Goal: Contribute content

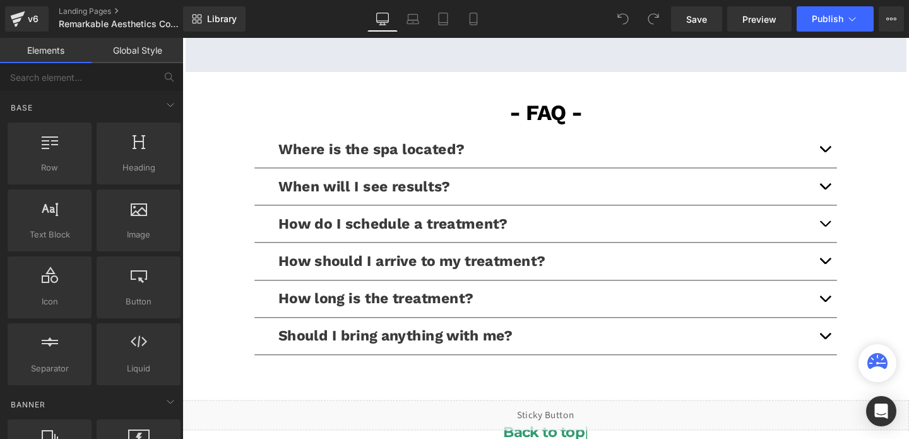
scroll to position [2771, 0]
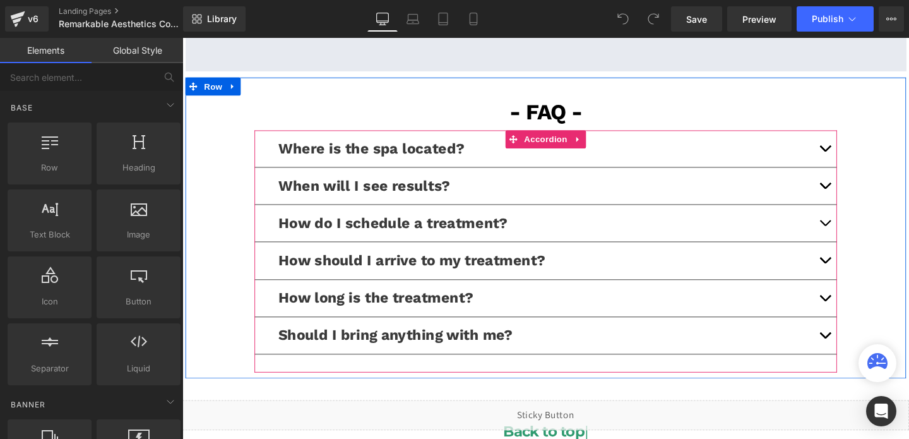
click at [858, 314] on span "button" at bounding box center [858, 314] width 0 height 0
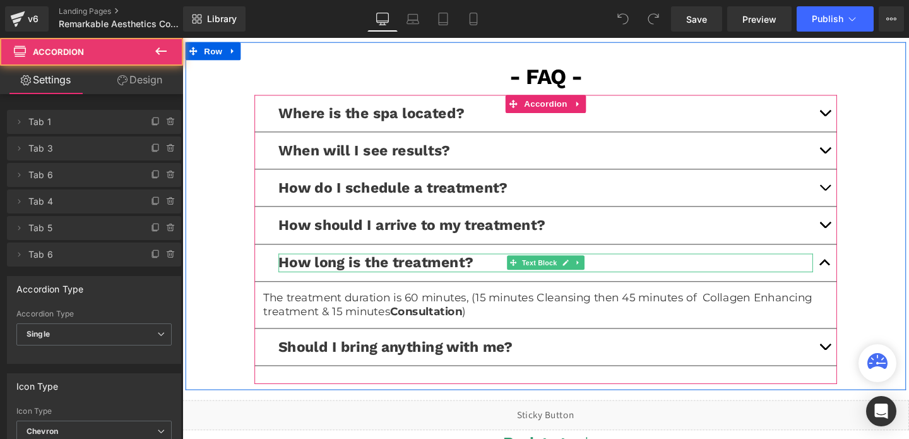
scroll to position [2817, 0]
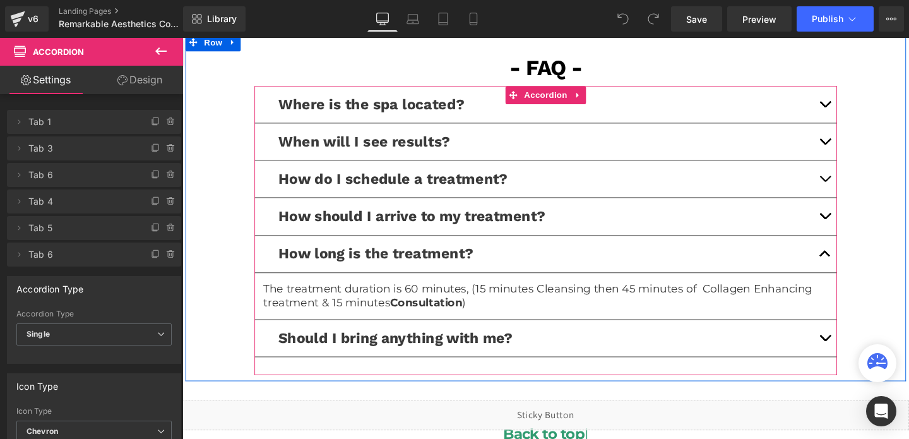
click at [531, 307] on div "The treatment duration is 60 minutes, (15 minutes Cleansing then 45 minutes of …" at bounding box center [564, 309] width 593 height 30
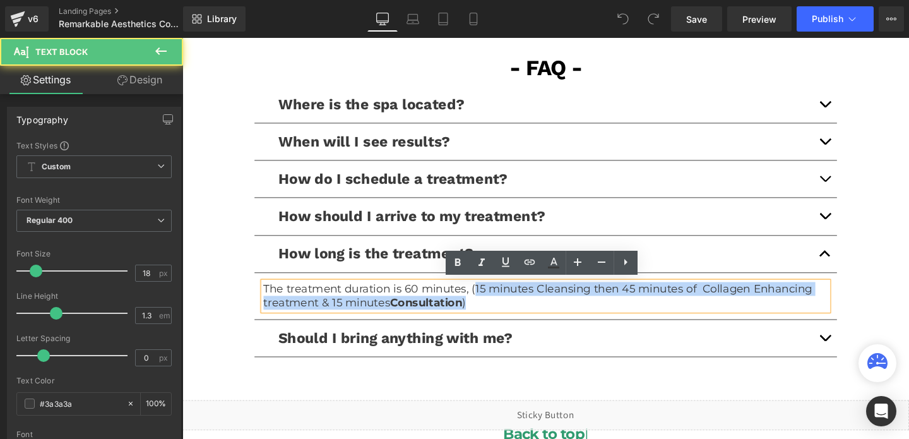
drag, startPoint x: 490, startPoint y: 302, endPoint x: 496, endPoint y: 318, distance: 17.0
click at [496, 318] on p "The treatment duration is 60 minutes, (15 minutes Cleansing then 45 minutes of …" at bounding box center [564, 309] width 593 height 30
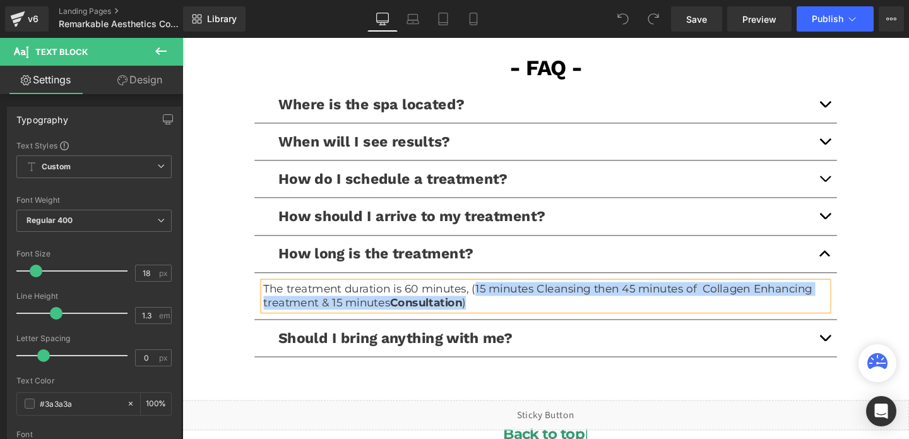
paste div
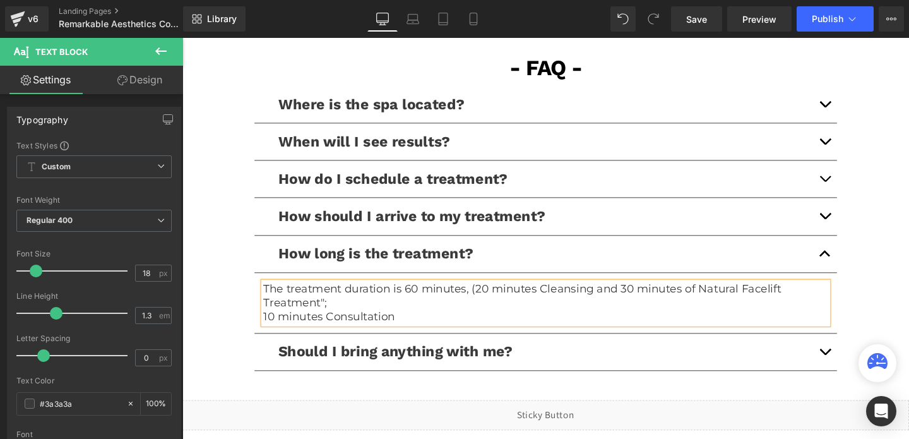
click at [268, 332] on p "10 minutes Consultation" at bounding box center [564, 331] width 593 height 15
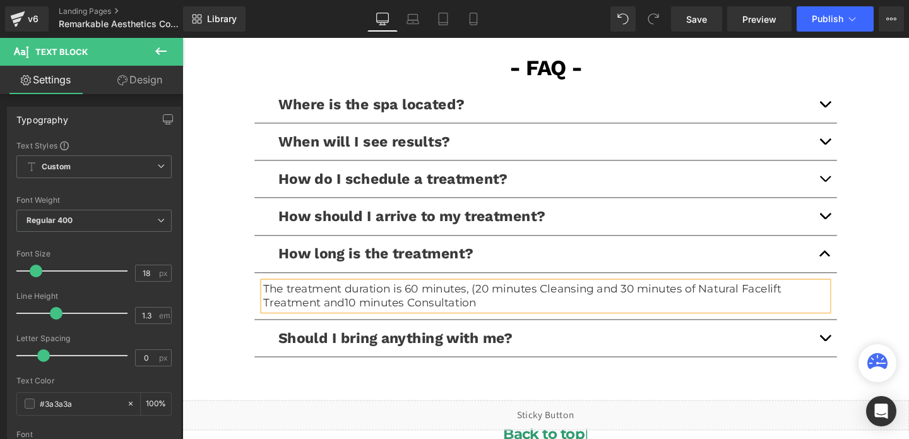
click at [502, 313] on p "The treatment duration is 60 minutes, (20 minutes Cleansing and 30 minutes of N…" at bounding box center [564, 309] width 593 height 30
click at [483, 302] on p "The treatment duration is 60 minutes, (20 minutes Cleansing and 30 minutes of N…" at bounding box center [564, 309] width 593 height 30
click at [817, 24] on button "Publish" at bounding box center [835, 18] width 77 height 25
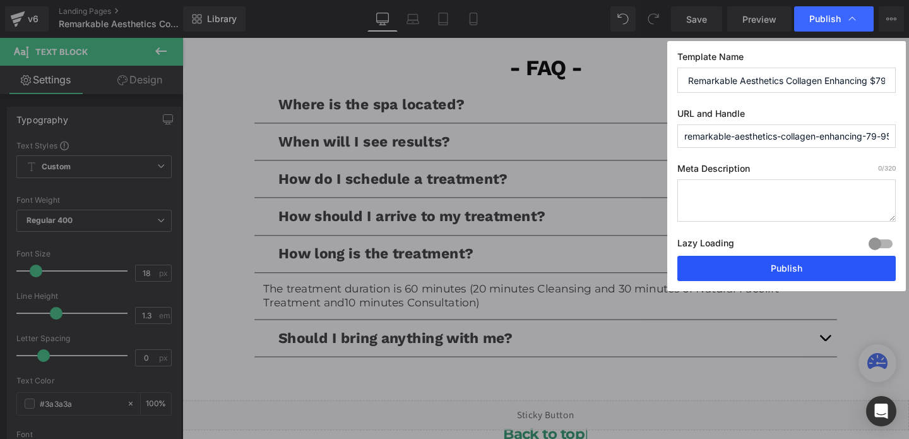
click at [739, 268] on button "Publish" at bounding box center [786, 268] width 218 height 25
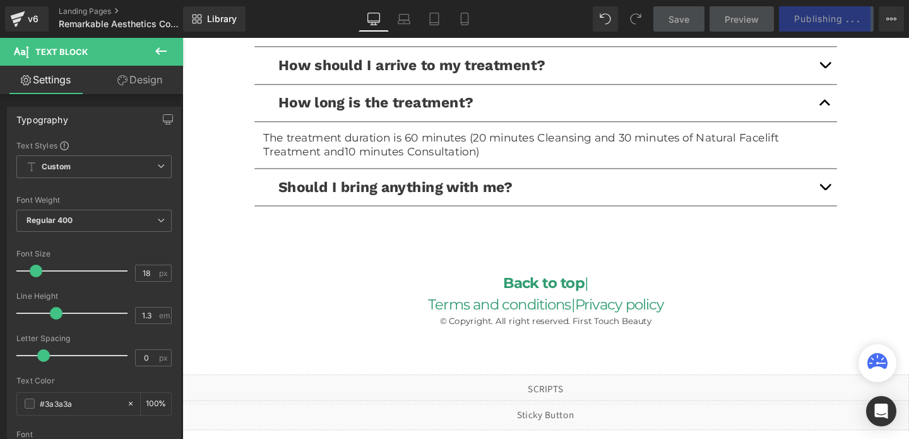
scroll to position [2841, 0]
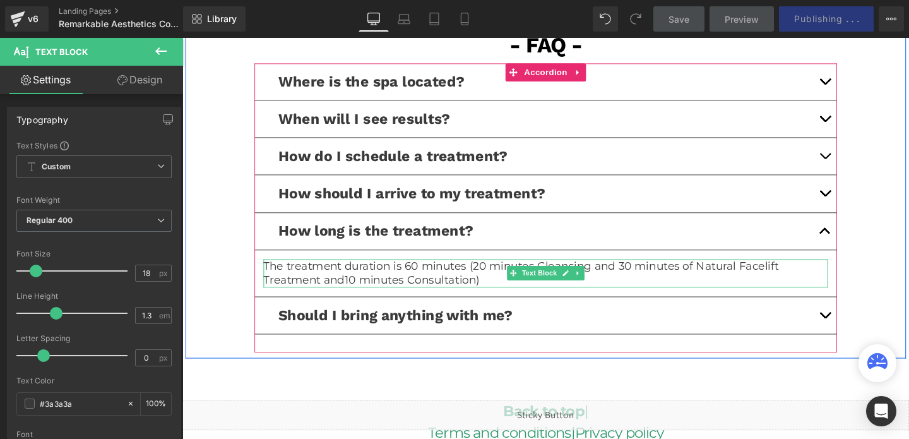
click at [735, 272] on p "The treatment duration is 60 minutes (20 minutes Cleansing and 30 minutes of Na…" at bounding box center [564, 285] width 593 height 30
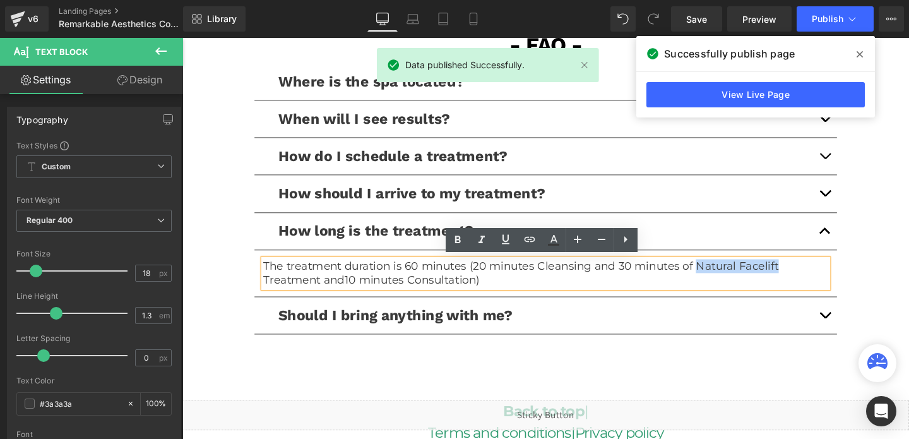
drag, startPoint x: 721, startPoint y: 274, endPoint x: 806, endPoint y: 280, distance: 85.4
click at [809, 281] on p "The treatment duration is 60 minutes (20 minutes Cleansing and 30 minutes of Na…" at bounding box center [564, 285] width 593 height 30
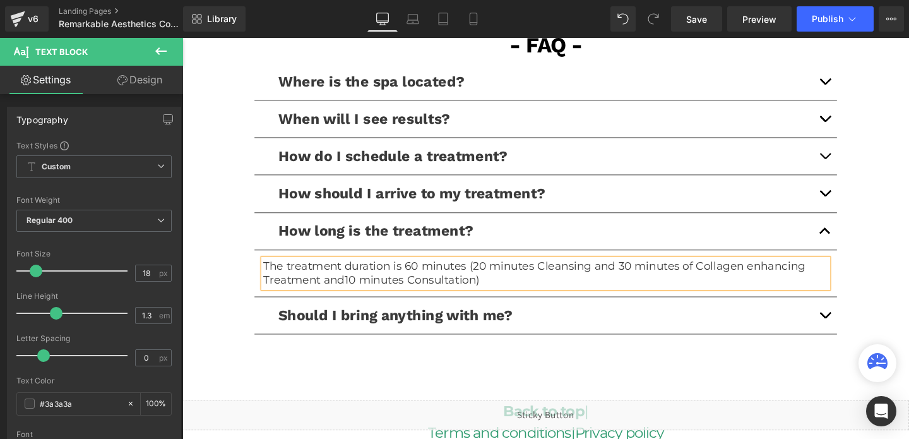
click at [778, 274] on p "The treatment duration is 60 minutes (20 minutes Cleansing and 30 minutes of Co…" at bounding box center [564, 285] width 593 height 30
click at [820, 28] on button "Publish" at bounding box center [835, 18] width 77 height 25
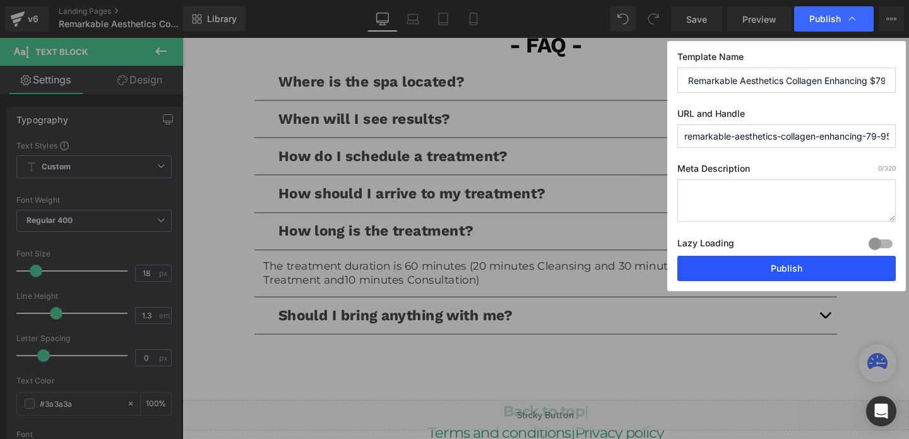
click at [772, 273] on button "Publish" at bounding box center [786, 268] width 218 height 25
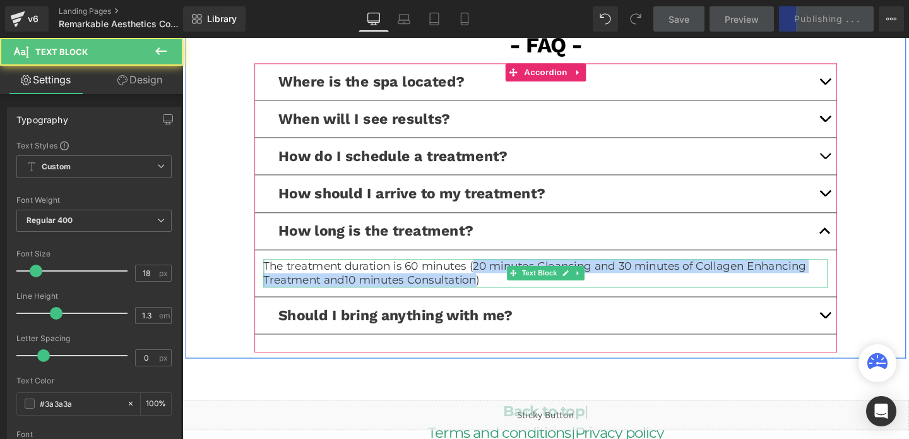
drag, startPoint x: 486, startPoint y: 278, endPoint x: 494, endPoint y: 287, distance: 12.1
click at [494, 287] on p "The treatment duration is 60 minutes (20 minutes Cleansing and 30 minutes of Co…" at bounding box center [564, 285] width 593 height 30
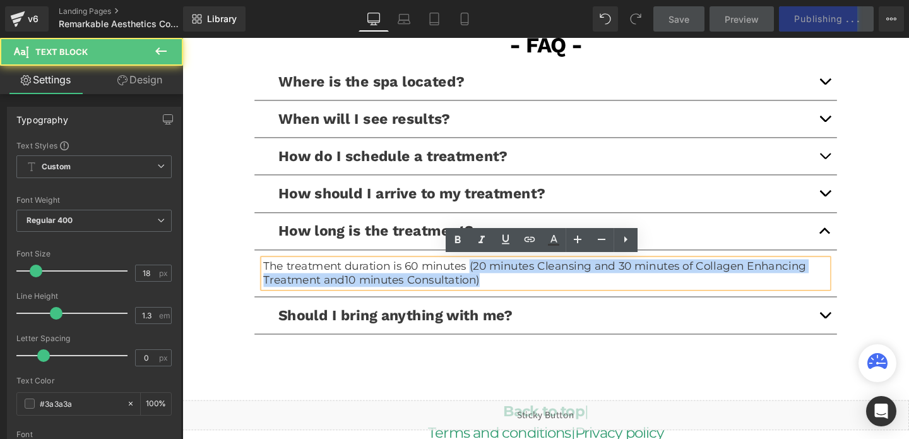
drag, startPoint x: 484, startPoint y: 276, endPoint x: 499, endPoint y: 293, distance: 23.3
click at [499, 293] on p "The treatment duration is 60 minutes (20 minutes Cleansing and 30 minutes of Co…" at bounding box center [564, 285] width 593 height 30
copy p "(20 minutes Cleansing and 30 minutes of Collagen Enhancing Treatment and 10 min…"
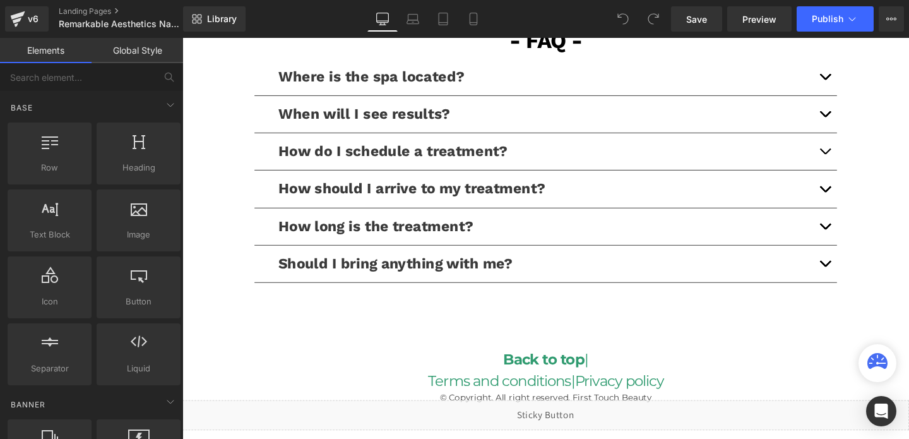
scroll to position [2810, 0]
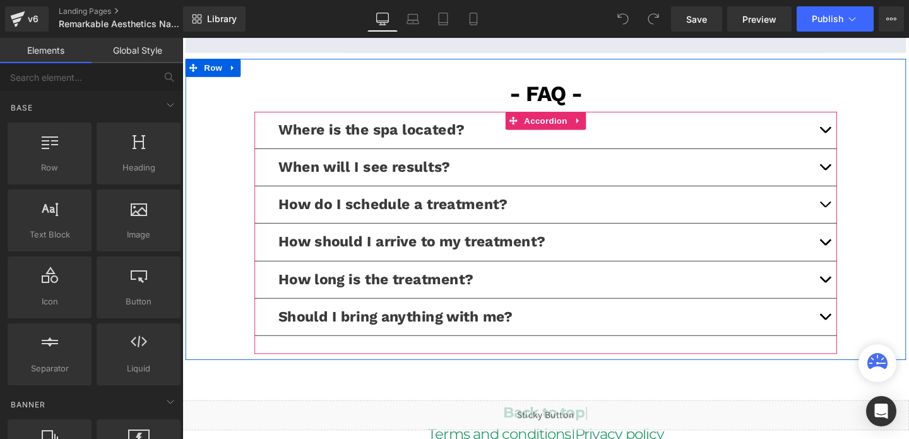
click at [860, 285] on button "button" at bounding box center [857, 292] width 25 height 39
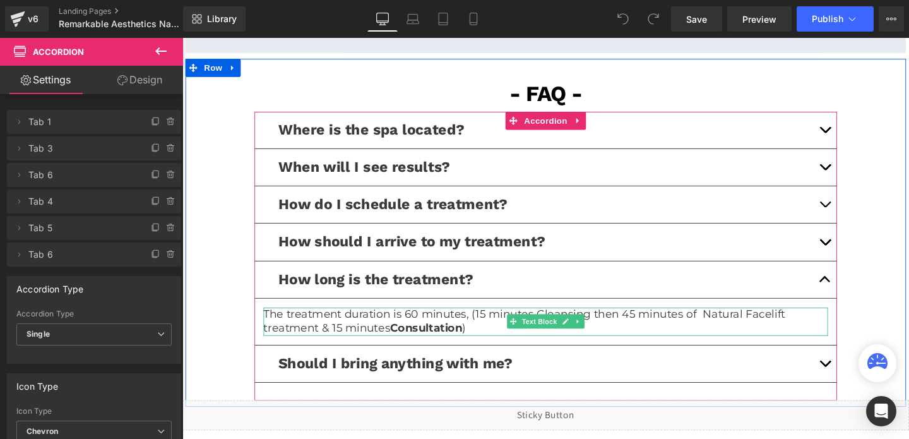
click at [480, 329] on p "The treatment duration is 60 minutes, (15 minutes Cleansing then 45 minutes of …" at bounding box center [564, 336] width 593 height 30
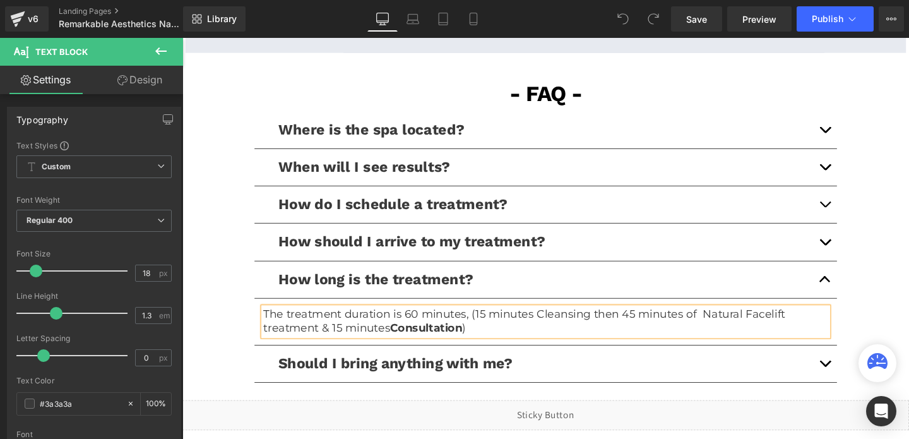
click at [483, 331] on p "The treatment duration is 60 minutes, (15 minutes Cleansing then 45 minutes of …" at bounding box center [564, 336] width 593 height 30
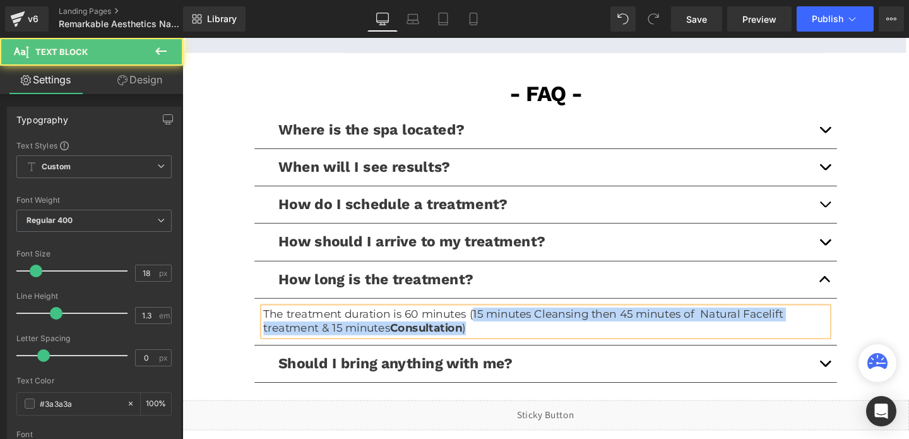
drag, startPoint x: 489, startPoint y: 324, endPoint x: 499, endPoint y: 339, distance: 18.6
click at [499, 339] on p "The treatment duration is 60 minutes (15 minutes Cleansing then 45 minutes of N…" at bounding box center [564, 336] width 593 height 30
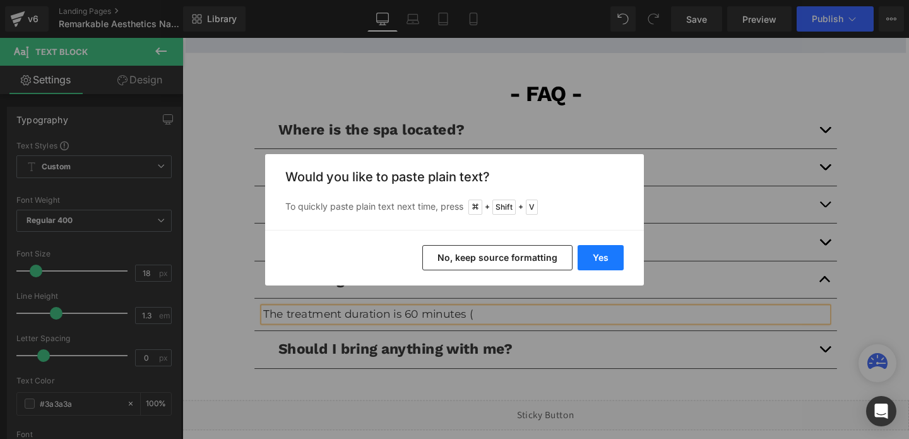
click at [590, 252] on button "Yes" at bounding box center [601, 257] width 46 height 25
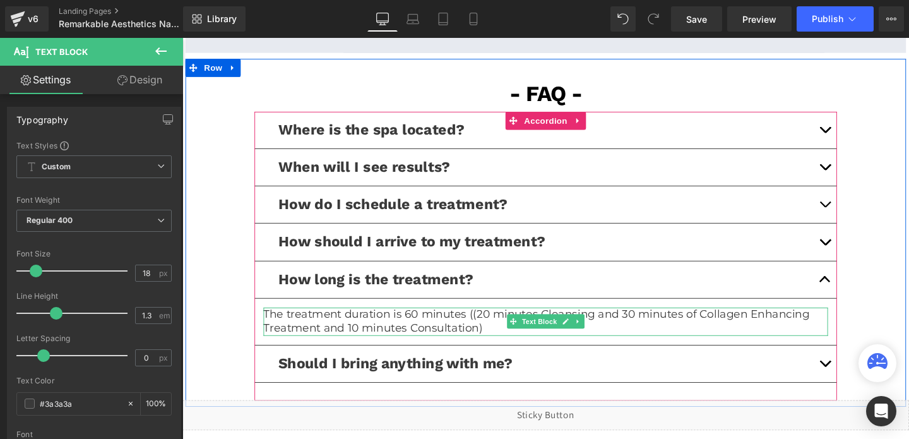
click at [485, 329] on p "The treatment duration is 60 minutes ((20 minutes Cleansing and 30 minutes of C…" at bounding box center [564, 336] width 593 height 30
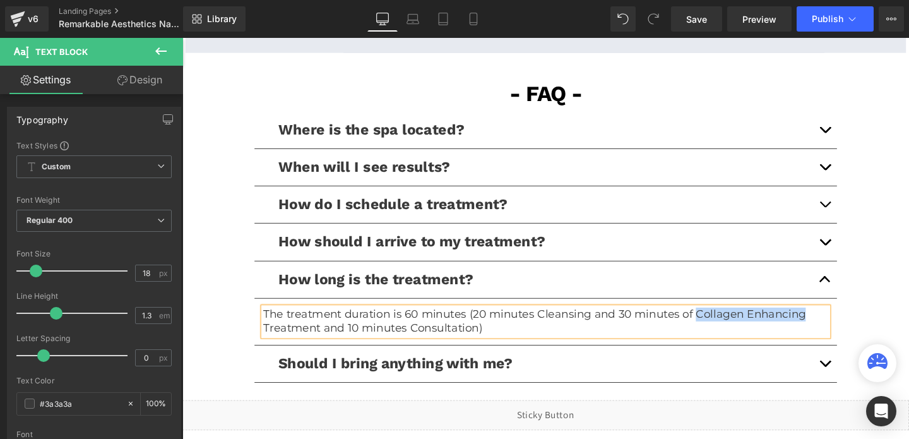
drag, startPoint x: 838, startPoint y: 329, endPoint x: 722, endPoint y: 331, distance: 115.5
click at [722, 331] on p "The treatment duration is 60 minutes (20 minutes Cleansing and 30 minutes of Co…" at bounding box center [564, 336] width 593 height 30
click at [815, 16] on span "Publish" at bounding box center [828, 19] width 32 height 10
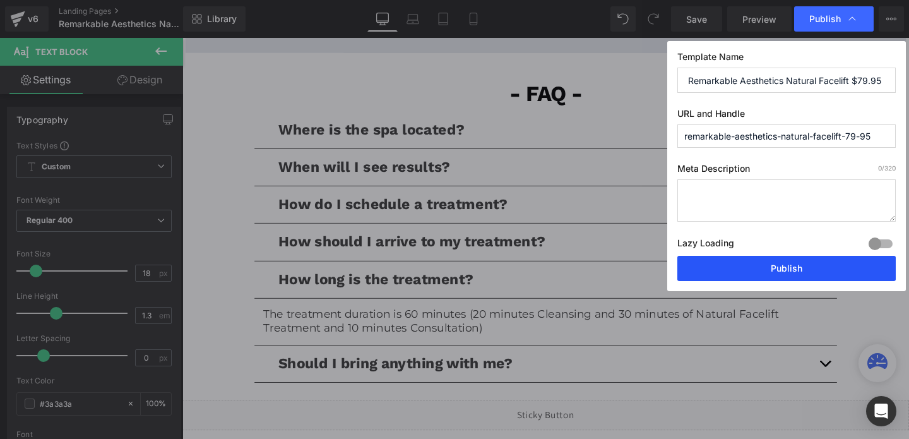
click at [795, 259] on button "Publish" at bounding box center [786, 268] width 218 height 25
